Goal: Task Accomplishment & Management: Manage account settings

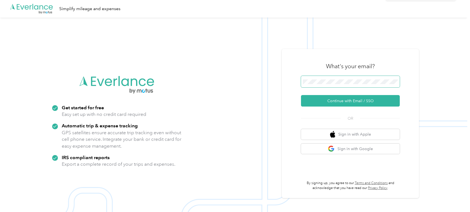
click at [337, 79] on span at bounding box center [350, 82] width 99 height 12
click at [301, 95] on button "Continue with Email / SSO" at bounding box center [350, 101] width 99 height 12
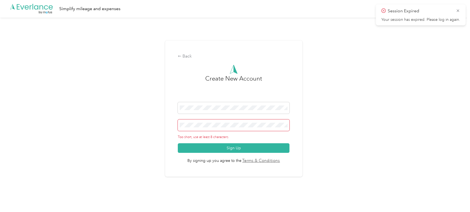
click at [384, 10] on icon at bounding box center [383, 10] width 4 height 5
click at [458, 10] on icon at bounding box center [457, 10] width 2 height 2
click at [181, 56] on icon at bounding box center [180, 56] width 4 height 4
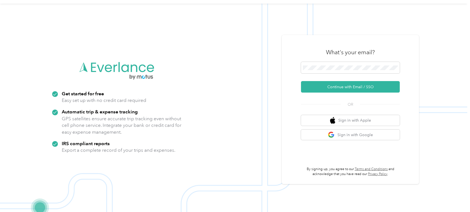
scroll to position [18, 0]
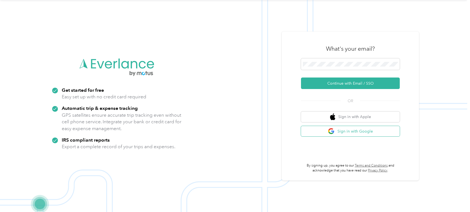
click at [352, 132] on button "Sign in with Google" at bounding box center [350, 131] width 99 height 11
